Goal: Task Accomplishment & Management: Manage account settings

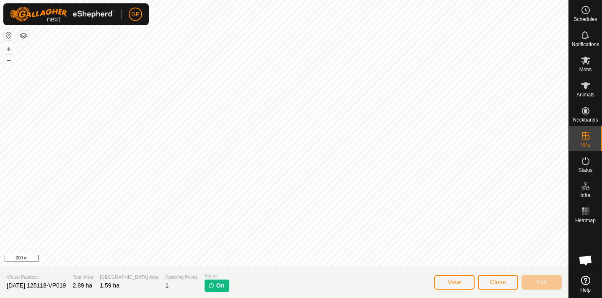
click at [508, 283] on button "Close" at bounding box center [498, 282] width 40 height 15
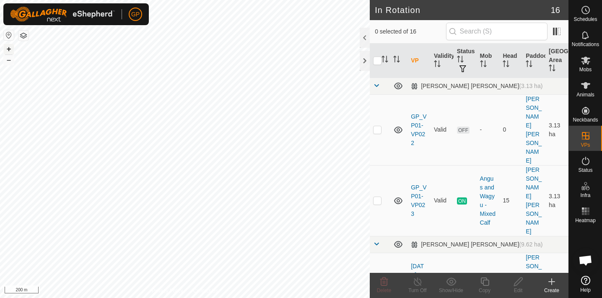
click at [8, 51] on button "+" at bounding box center [9, 49] width 10 height 10
click at [286, 298] on html "GP Schedules Notifications Mobs Animals Neckbands VPs Status Infra Heatmap Help…" at bounding box center [301, 149] width 602 height 298
checkbox input "true"
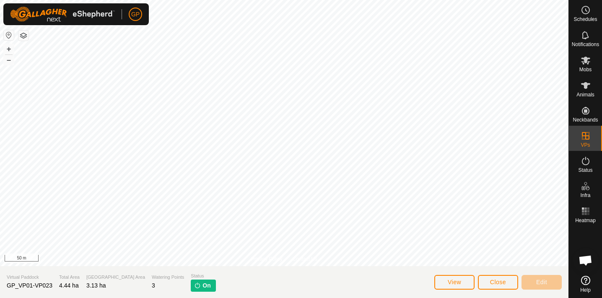
click at [504, 287] on button "Close" at bounding box center [498, 282] width 40 height 15
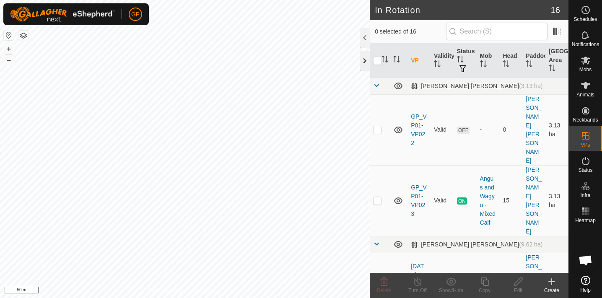
click at [363, 57] on div at bounding box center [365, 61] width 10 height 20
